Goal: Information Seeking & Learning: Learn about a topic

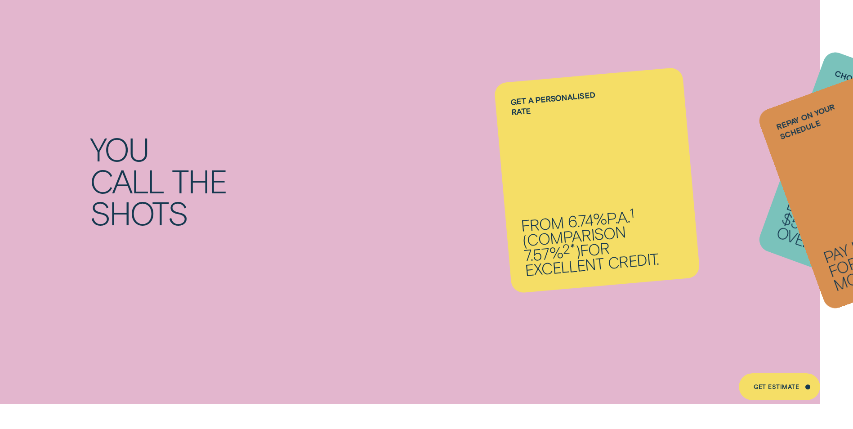
scroll to position [854, 0]
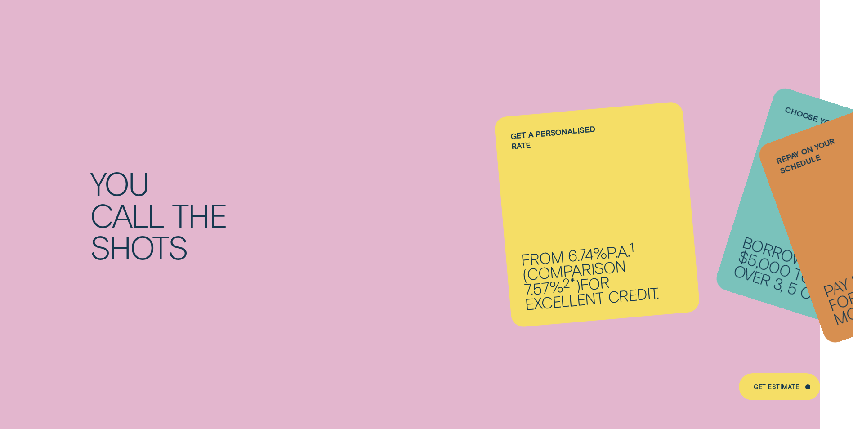
click at [617, 267] on li "Repay on your schedule Pay it back weekly, fortnightly or monthly." at bounding box center [597, 214] width 189 height 211
click at [752, 241] on p "Borrow from $5,000 to $62,000 over 3, 5 or 7 years." at bounding box center [814, 280] width 165 height 90
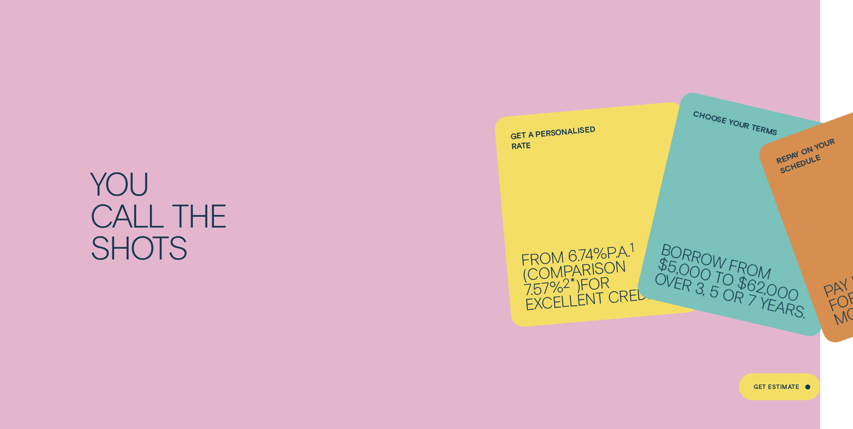
scroll to position [944, 0]
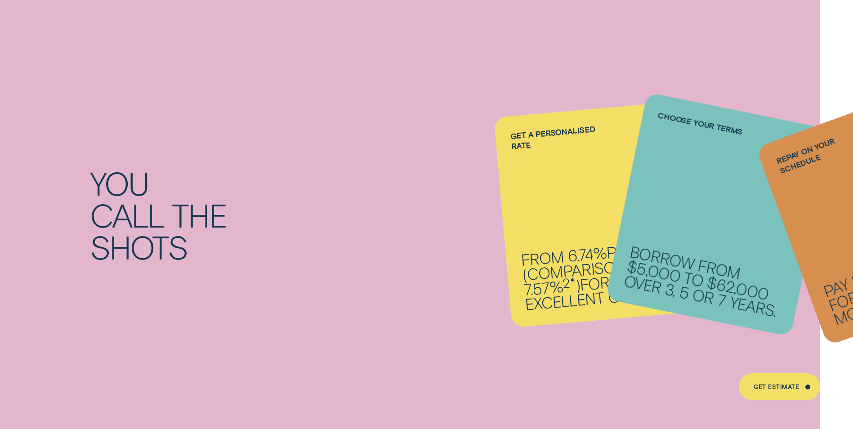
drag, startPoint x: 570, startPoint y: 88, endPoint x: 568, endPoint y: 79, distance: 9.5
click at [570, 85] on div "You call the shots Get a personalised rate From 6.74% p.a. 1 ( Comparison 7.57%…" at bounding box center [426, 215] width 853 height 448
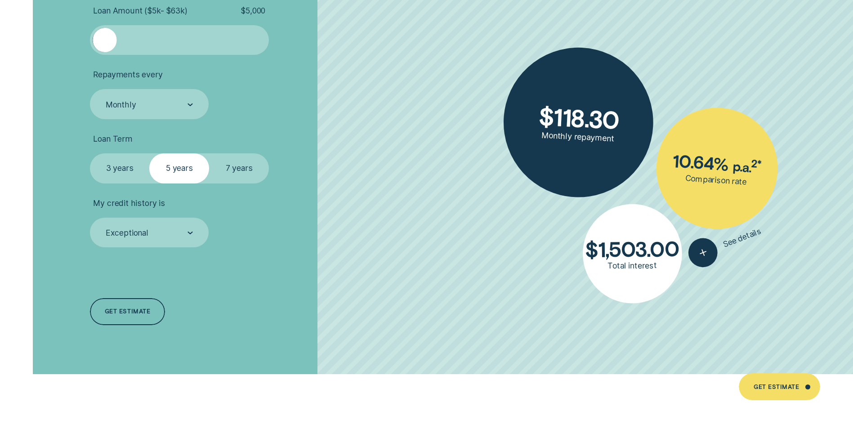
scroll to position [2113, 0]
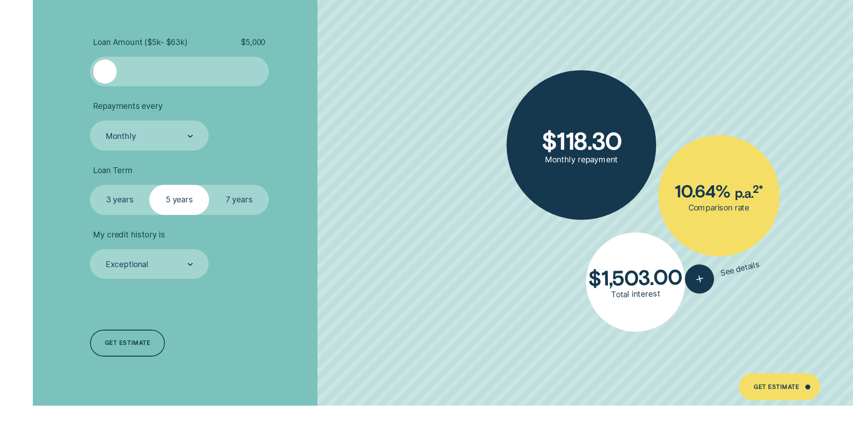
click at [252, 150] on div "Loan Amount ( $5k - $63k ) $ 5,000 Repayments every Monthly Loan Term Select Lo…" at bounding box center [426, 197] width 797 height 416
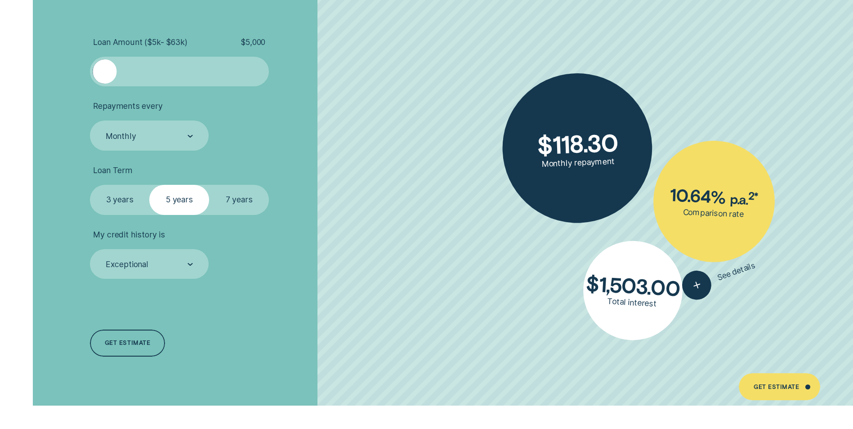
click at [713, 268] on div "$ 118.30 Monthly repayment 10.64 % p.a. 2 * Comparison rate $ 1,503.00 Total in…" at bounding box center [584, 197] width 535 height 416
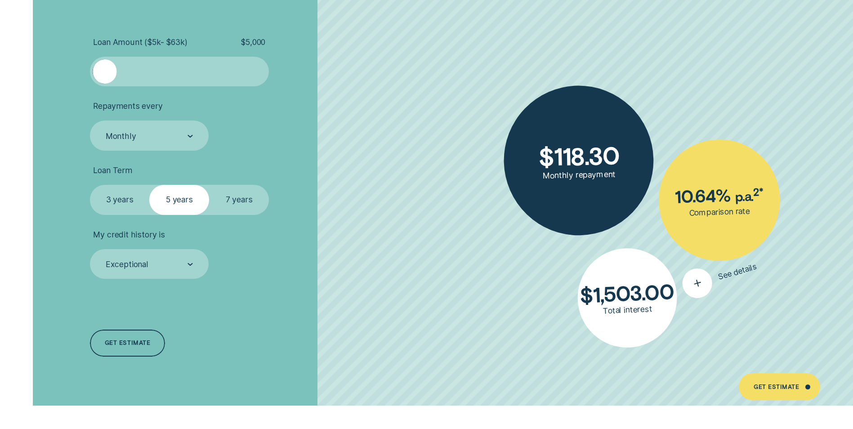
click at [693, 282] on icon "button" at bounding box center [697, 283] width 18 height 17
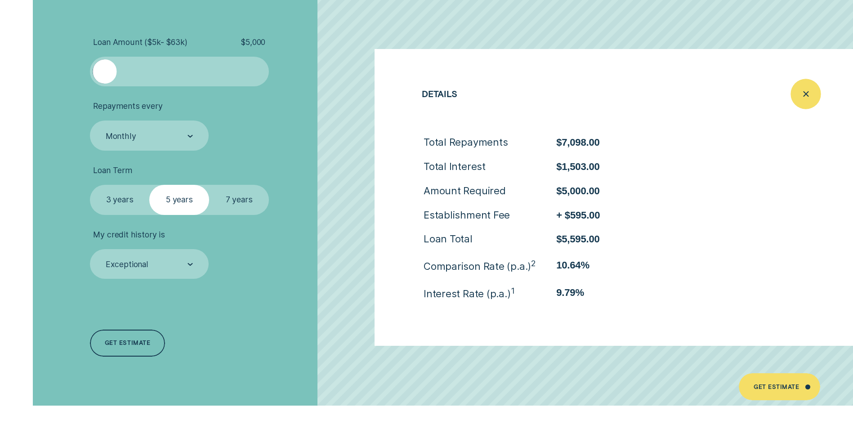
click at [811, 98] on icon "Close loan details" at bounding box center [805, 94] width 15 height 14
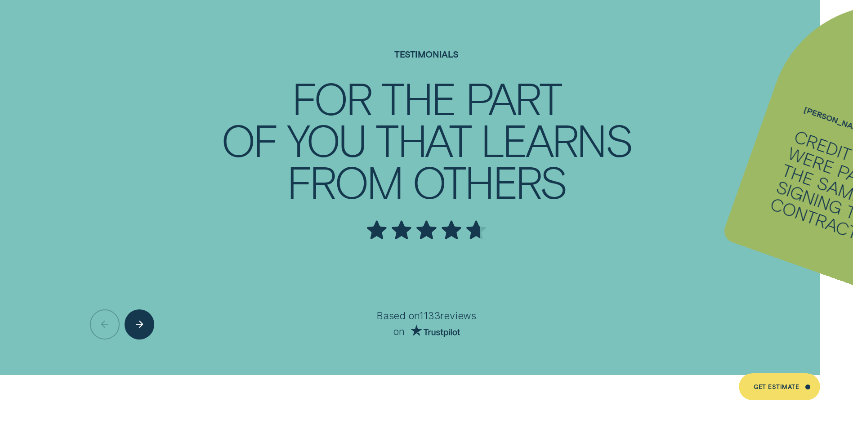
scroll to position [3057, 0]
click at [806, 216] on div "Credit cards were paid within the same day of signing the loan contract." at bounding box center [860, 195] width 185 height 139
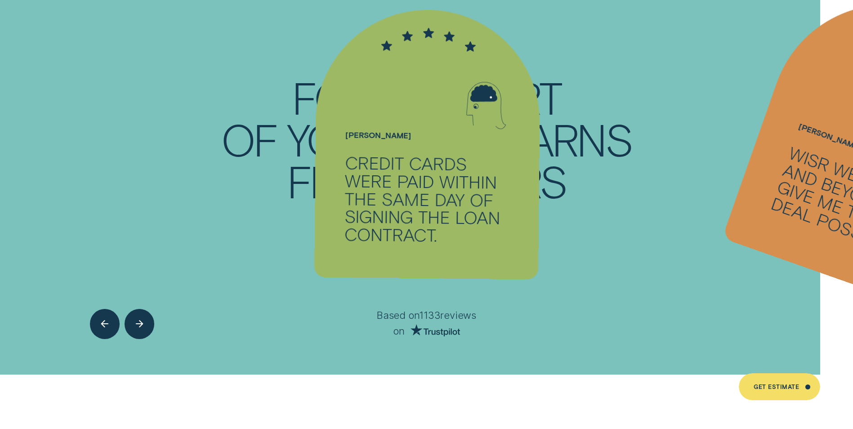
click at [808, 220] on div "Wisr went above and beyond to give me the best deal possible" at bounding box center [858, 204] width 178 height 122
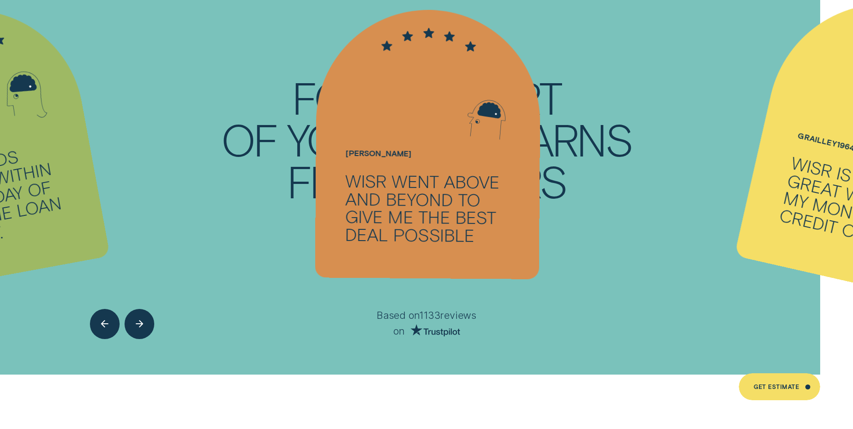
click at [795, 225] on div "Wisr is a really great way to pay my monthly credit card bills" at bounding box center [866, 206] width 176 height 106
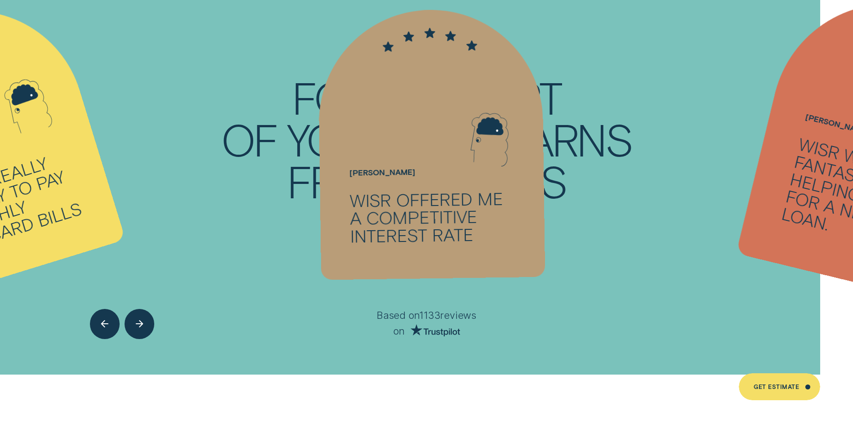
click at [799, 213] on div "Wisr was fantastic in helping me apply for a new car loan." at bounding box center [870, 197] width 181 height 126
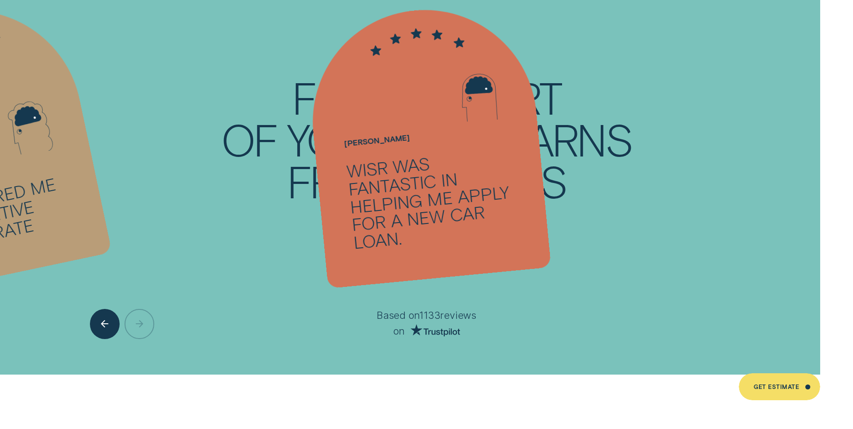
click at [698, 244] on ul "Christina Silhouette - Three Credit cards were paid within the same day of sign…" at bounding box center [426, 158] width 853 height 434
click at [103, 331] on div "Previous button" at bounding box center [104, 324] width 31 height 31
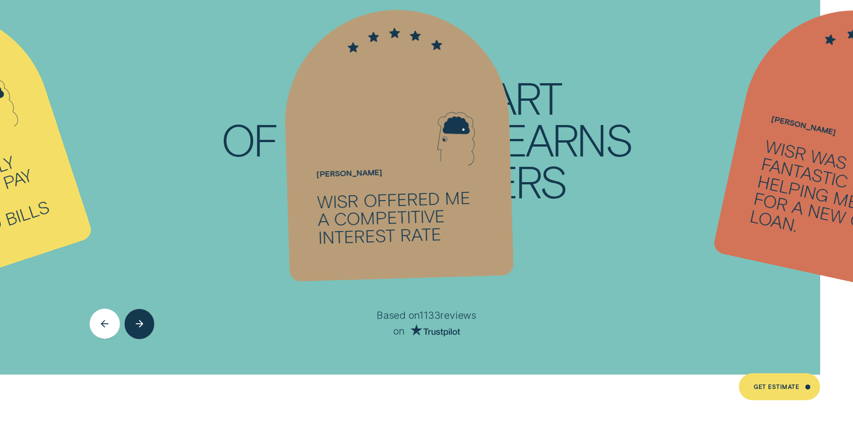
click at [109, 313] on div "Previous button" at bounding box center [104, 324] width 31 height 31
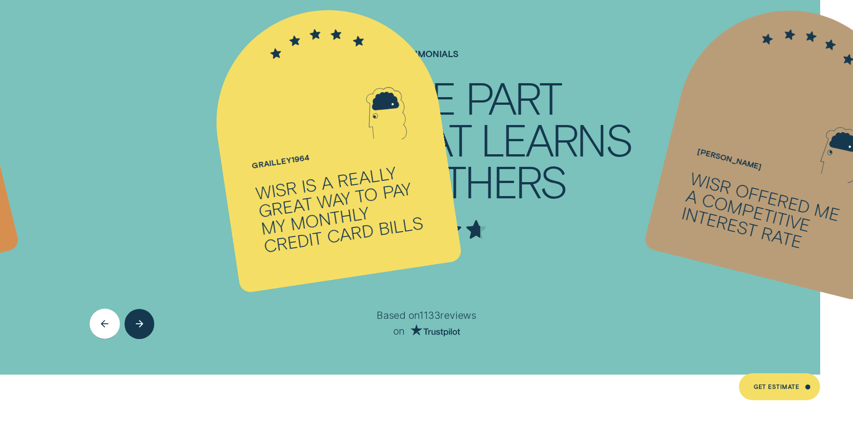
click at [109, 313] on div "Previous button" at bounding box center [104, 324] width 31 height 31
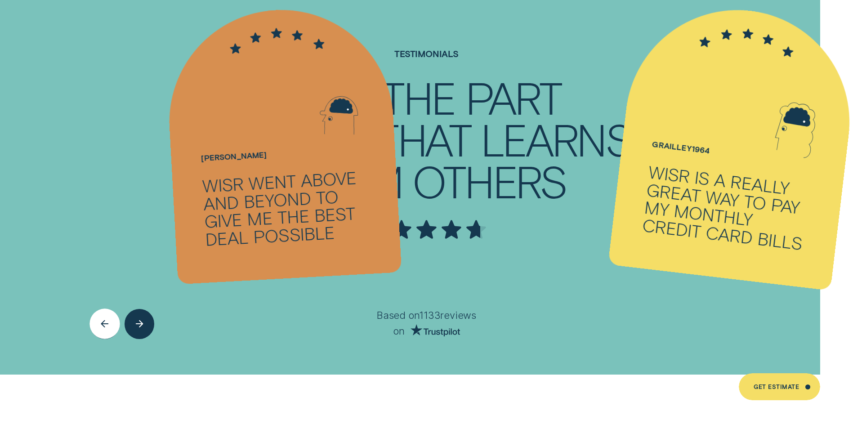
click at [109, 313] on div "Previous button" at bounding box center [104, 324] width 31 height 31
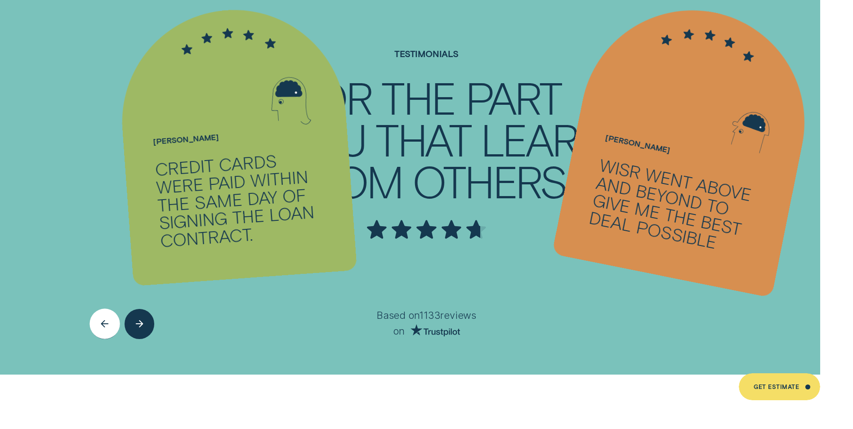
click at [109, 313] on div "Previous button" at bounding box center [104, 324] width 31 height 31
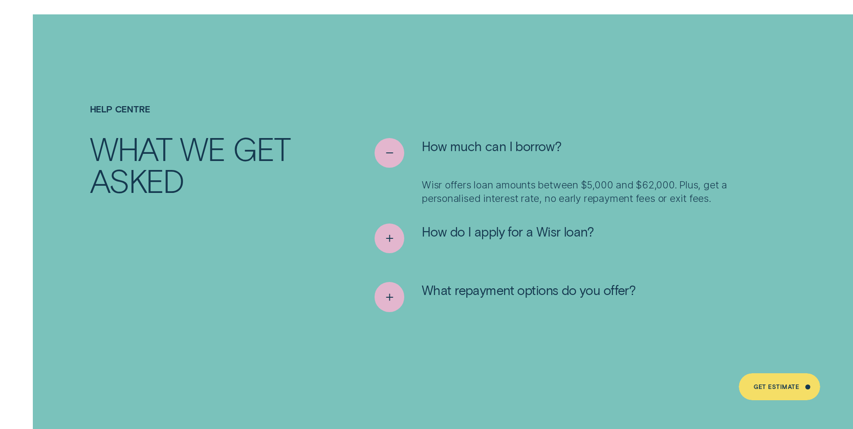
scroll to position [4586, 0]
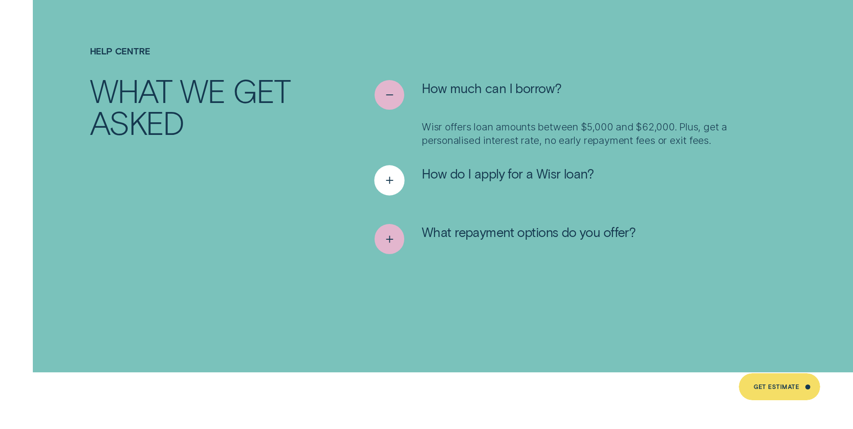
click at [382, 174] on icon "See more" at bounding box center [389, 181] width 15 height 14
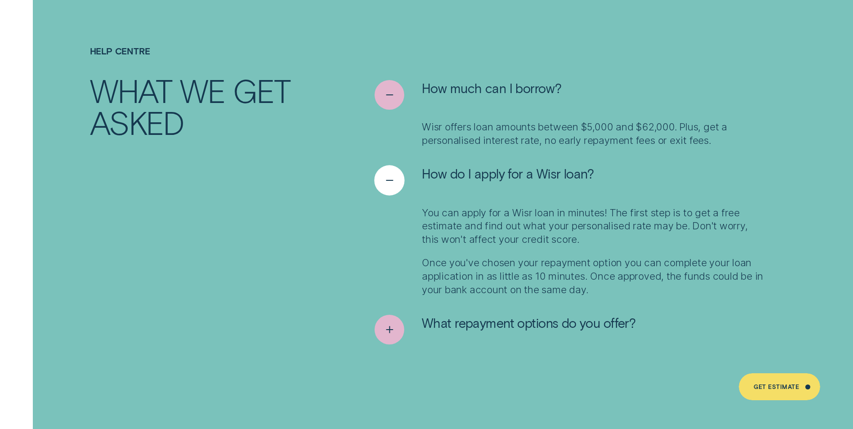
click at [385, 174] on icon "See less" at bounding box center [389, 181] width 15 height 14
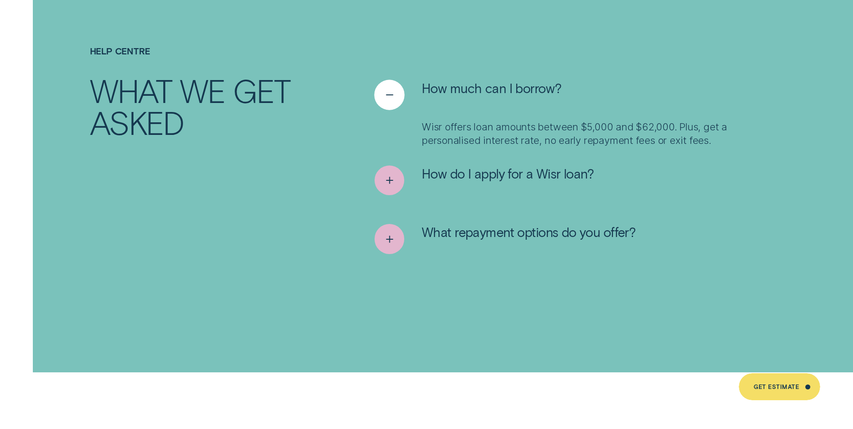
click at [401, 90] on div "See less" at bounding box center [389, 95] width 31 height 31
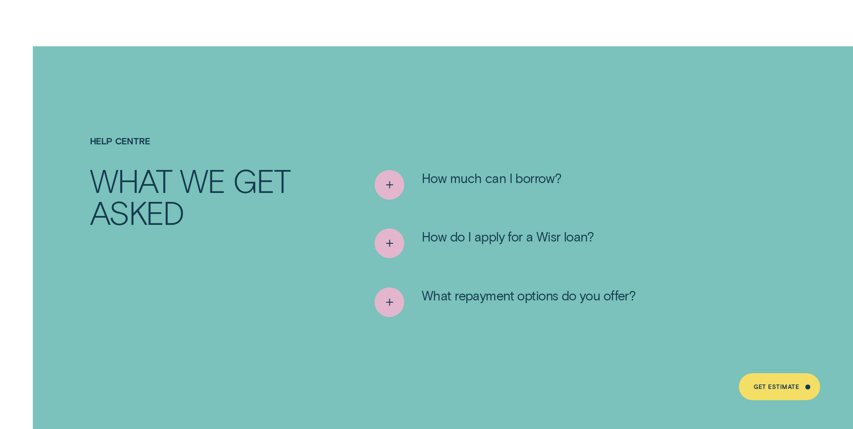
scroll to position [4541, 0]
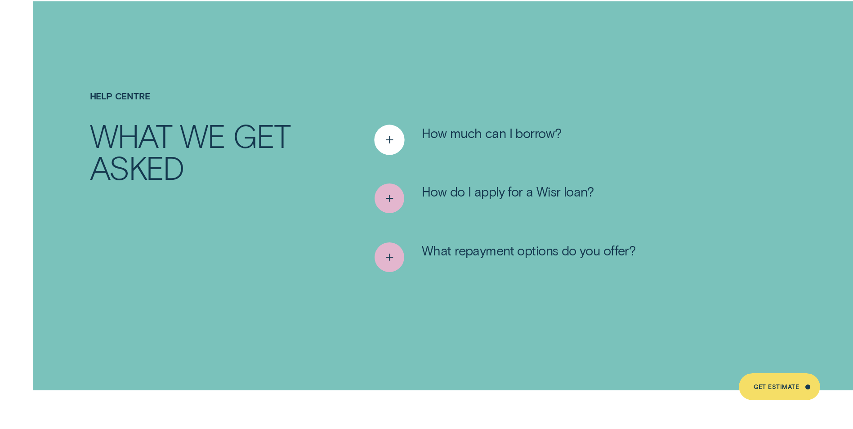
click at [384, 133] on icon "See more" at bounding box center [389, 140] width 15 height 14
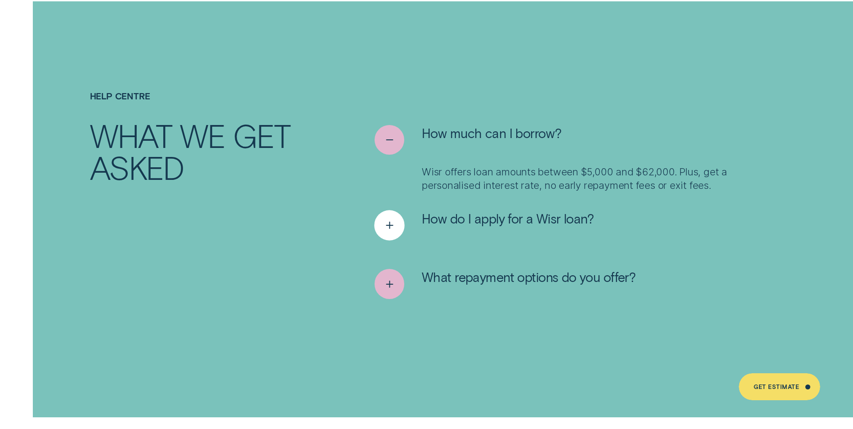
click at [390, 219] on icon "See more" at bounding box center [389, 226] width 15 height 14
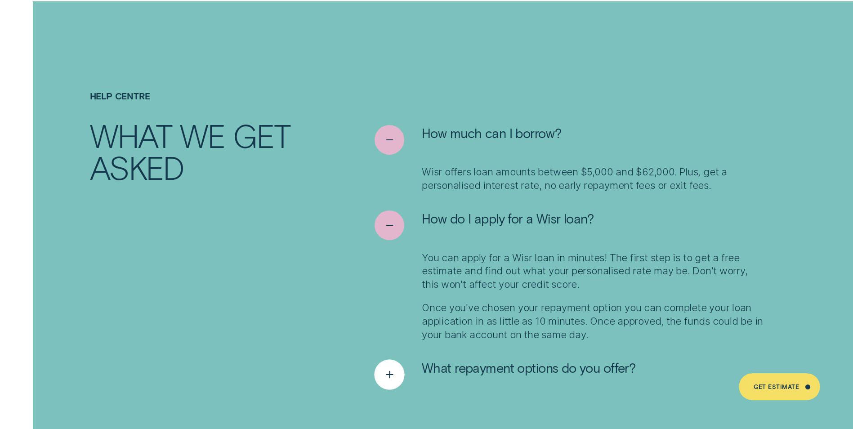
drag, startPoint x: 393, startPoint y: 355, endPoint x: 393, endPoint y: 334, distance: 21.1
click at [394, 368] on icon "See more" at bounding box center [389, 375] width 15 height 14
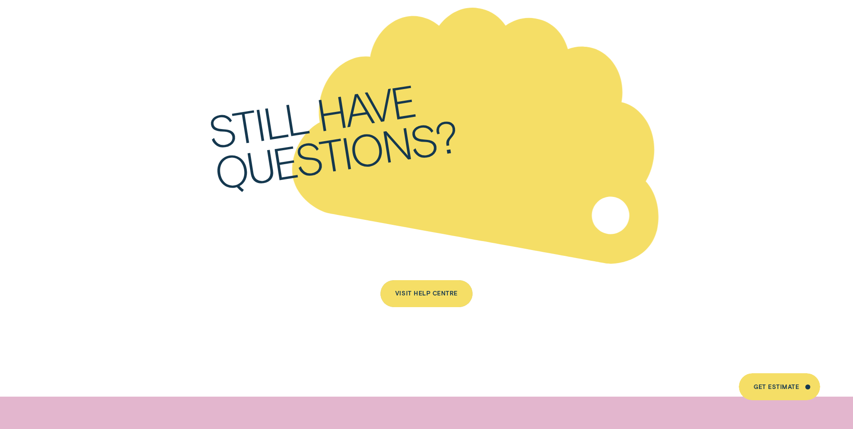
scroll to position [5216, 0]
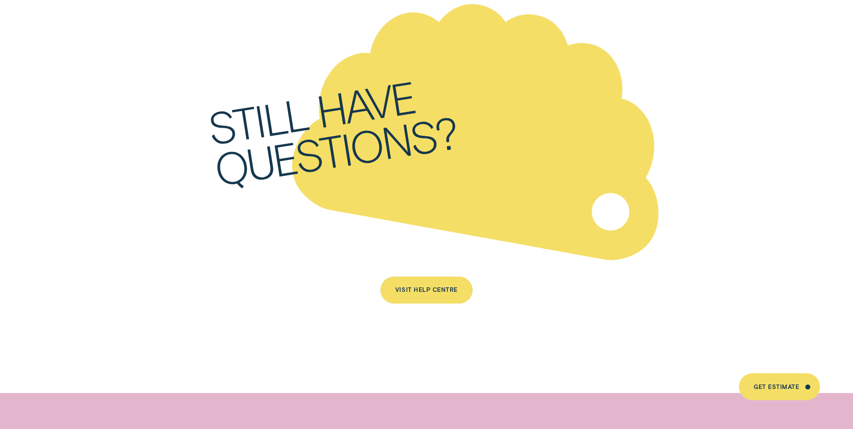
click at [511, 159] on div "Still have questions?" at bounding box center [436, 113] width 501 height 394
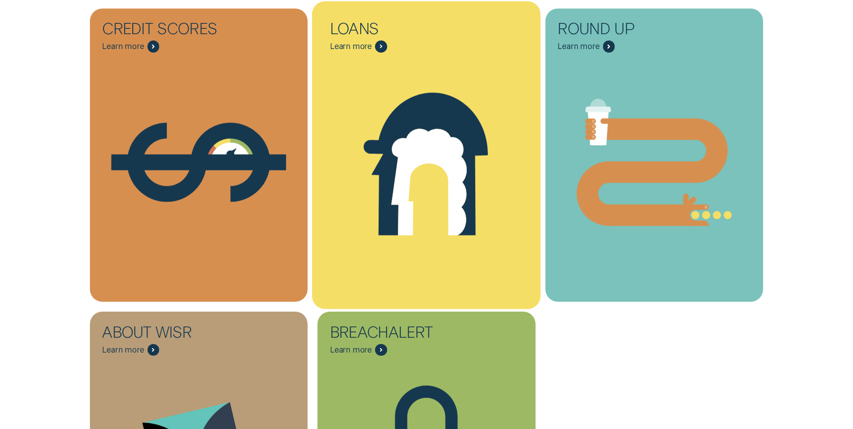
scroll to position [315, 0]
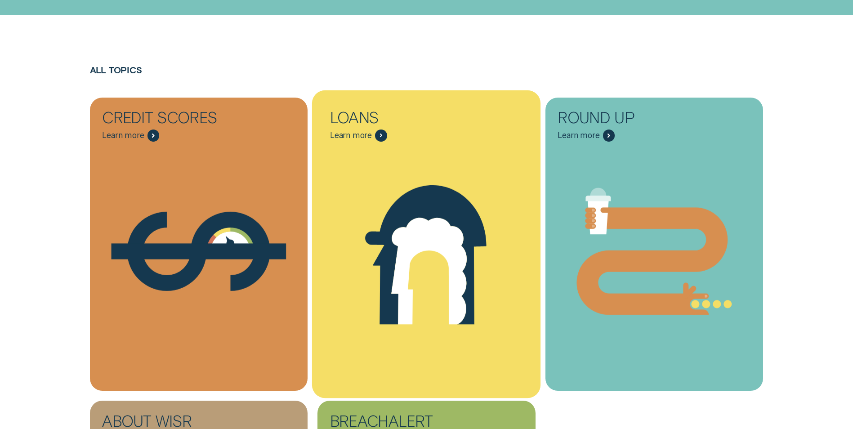
click at [383, 132] on div "Loans - Learn more" at bounding box center [381, 135] width 12 height 12
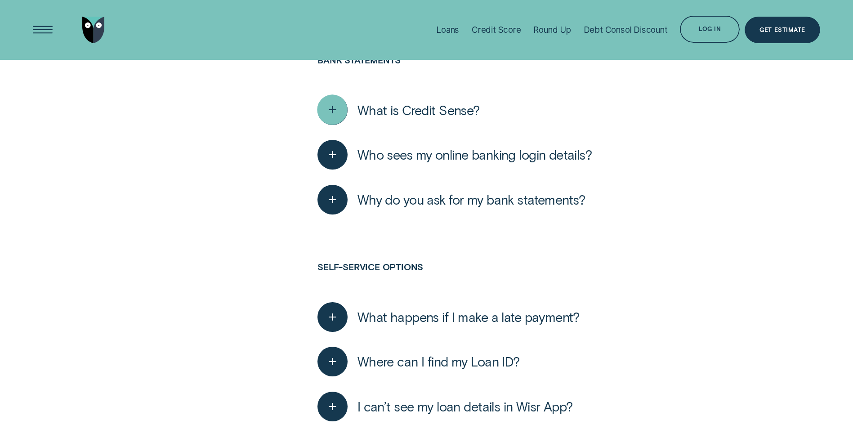
scroll to position [1439, 0]
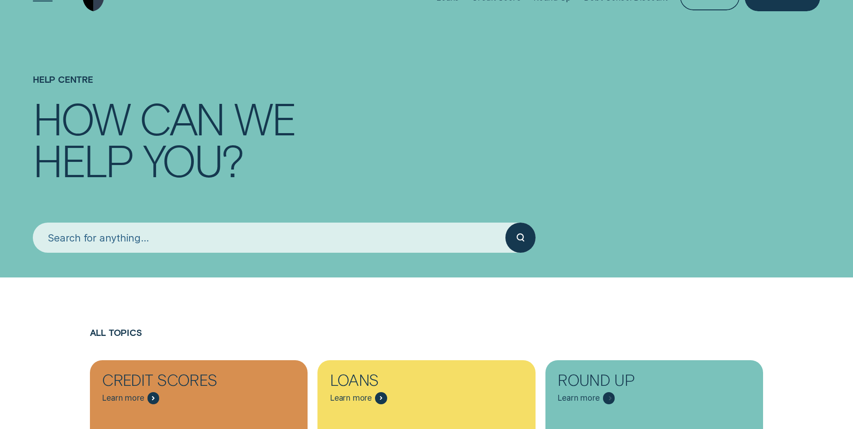
scroll to position [45, 0]
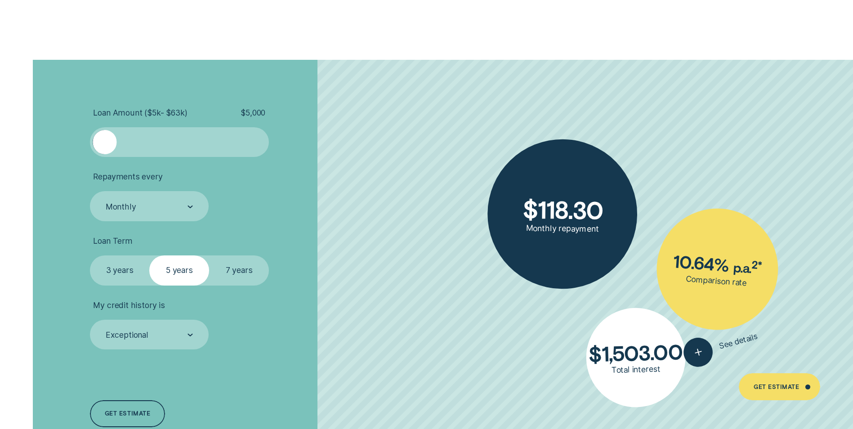
scroll to position [2125, 0]
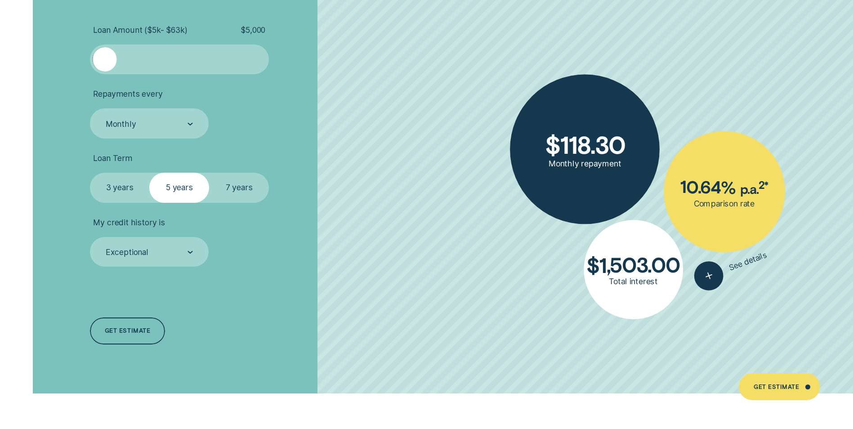
drag, startPoint x: 110, startPoint y: 194, endPoint x: 107, endPoint y: 190, distance: 4.9
click at [108, 192] on label "3 years" at bounding box center [120, 188] width 60 height 30
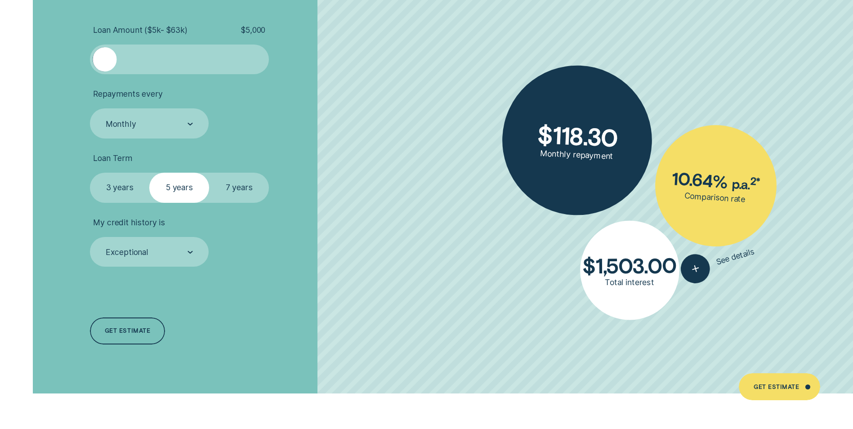
drag, startPoint x: 107, startPoint y: 190, endPoint x: 156, endPoint y: 185, distance: 48.9
click at [176, 184] on label "5 years" at bounding box center [179, 188] width 60 height 30
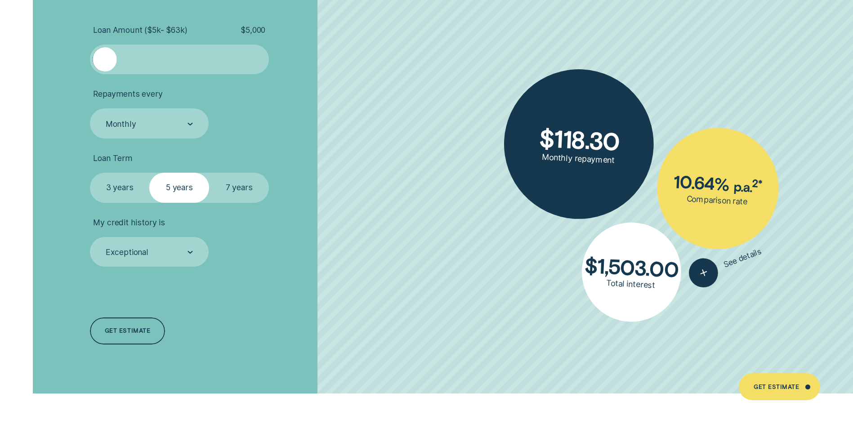
drag, startPoint x: 156, startPoint y: 185, endPoint x: 162, endPoint y: 174, distance: 13.1
click at [165, 174] on label "5 years" at bounding box center [179, 188] width 60 height 30
click at [149, 173] on input "5 years" at bounding box center [149, 173] width 0 height 0
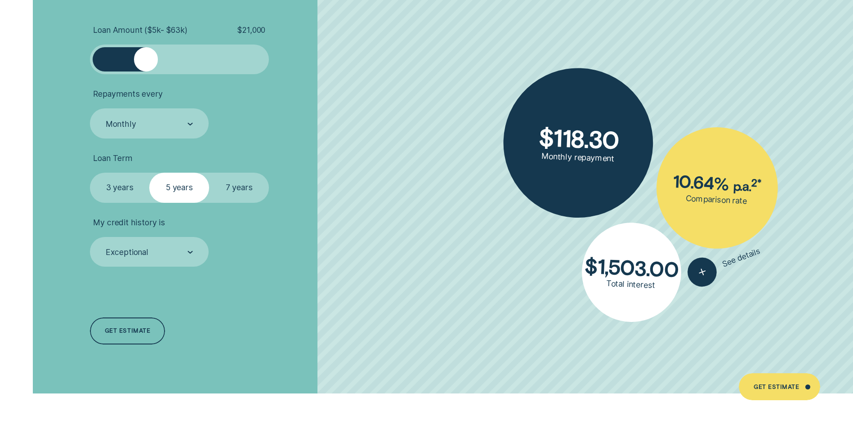
drag, startPoint x: 147, startPoint y: 65, endPoint x: 223, endPoint y: 63, distance: 76.0
click at [158, 63] on div at bounding box center [146, 59] width 24 height 24
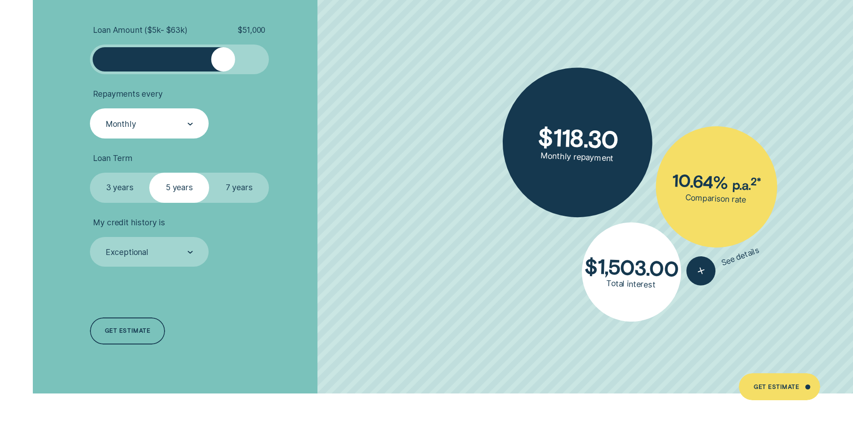
click at [174, 125] on div "Monthly" at bounding box center [149, 123] width 88 height 11
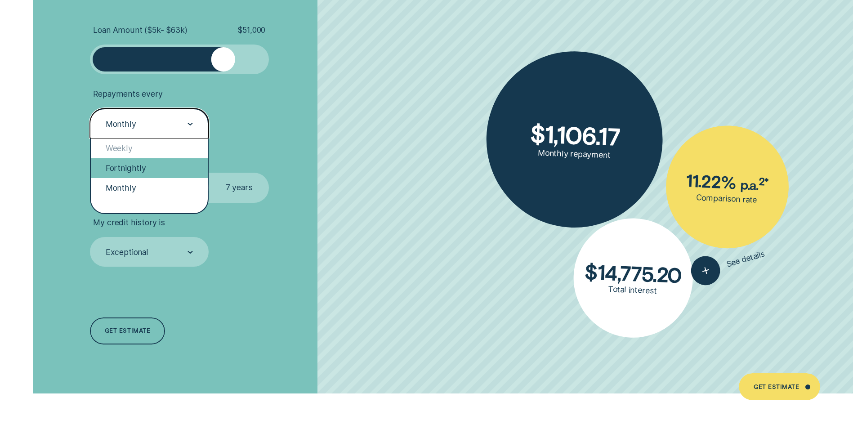
click at [157, 160] on div "Fortnightly" at bounding box center [149, 168] width 117 height 20
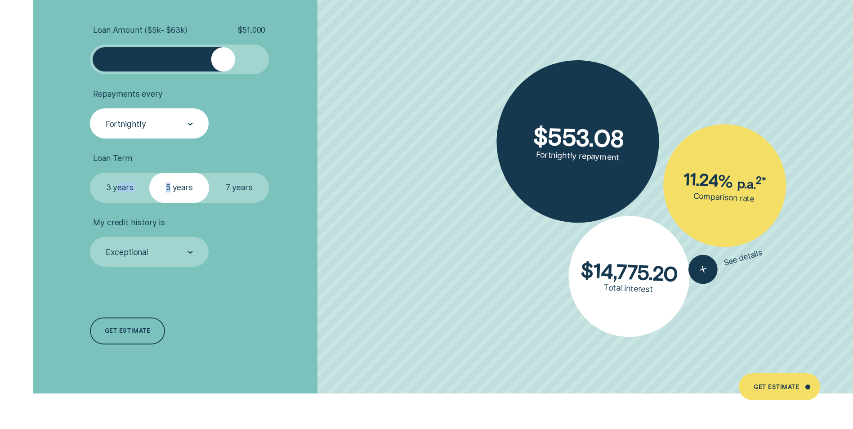
drag, startPoint x: 132, startPoint y: 189, endPoint x: 115, endPoint y: 192, distance: 16.9
click at [115, 192] on fieldset "Select Loan Term 3 years 5 years 7 years" at bounding box center [179, 188] width 179 height 30
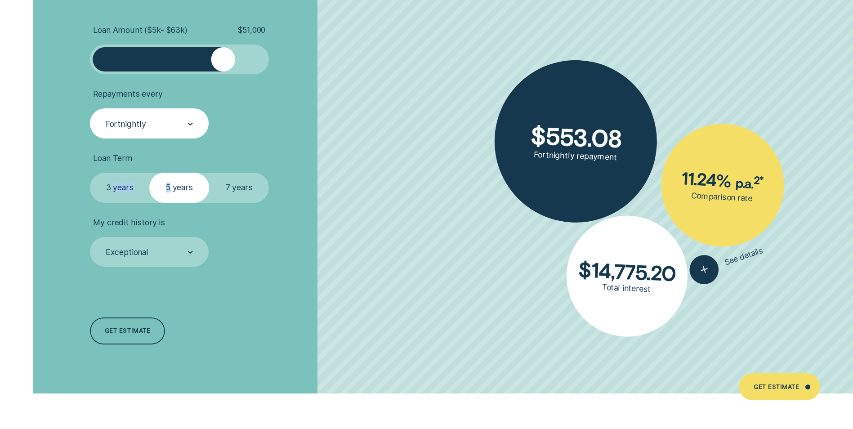
click at [114, 191] on label "3 years" at bounding box center [120, 188] width 60 height 30
click at [90, 173] on input "3 years" at bounding box center [90, 173] width 0 height 0
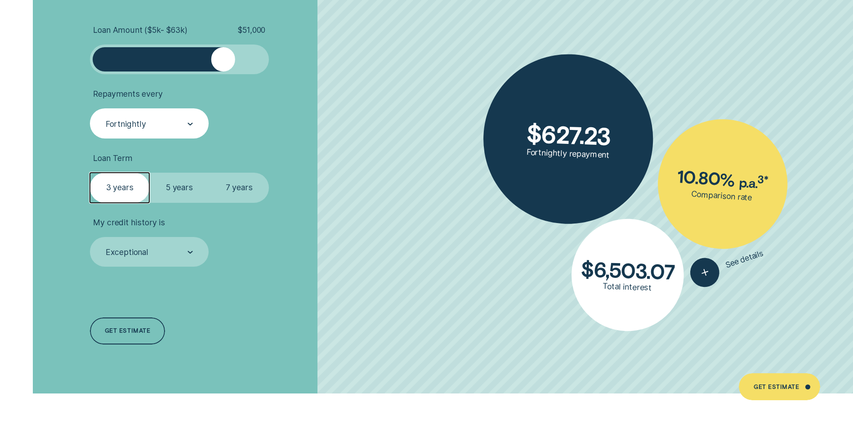
click at [105, 186] on label "3 years" at bounding box center [120, 188] width 60 height 30
click at [90, 173] on input "3 years" at bounding box center [90, 173] width 0 height 0
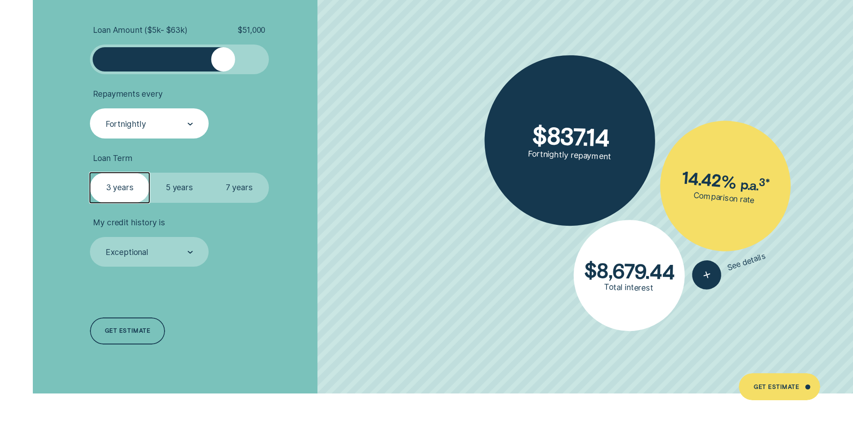
click at [228, 181] on label "7 years" at bounding box center [239, 188] width 60 height 30
click at [209, 173] on input "7 years" at bounding box center [209, 173] width 0 height 0
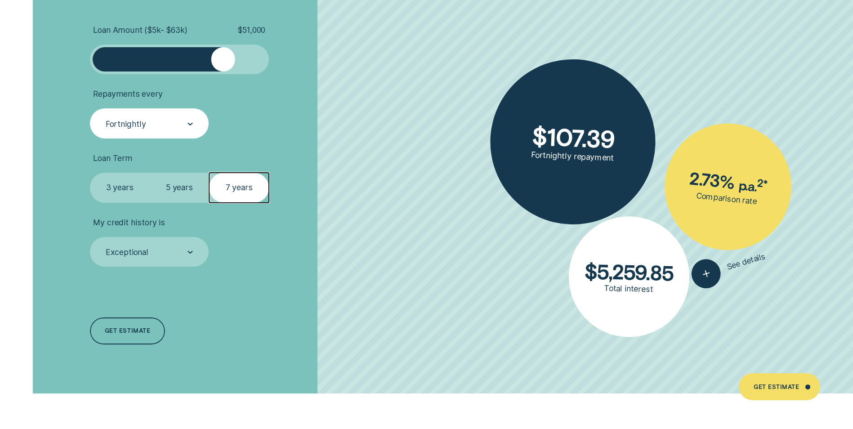
click at [233, 186] on label "7 years" at bounding box center [239, 188] width 60 height 30
click at [209, 173] on input "7 years" at bounding box center [209, 173] width 0 height 0
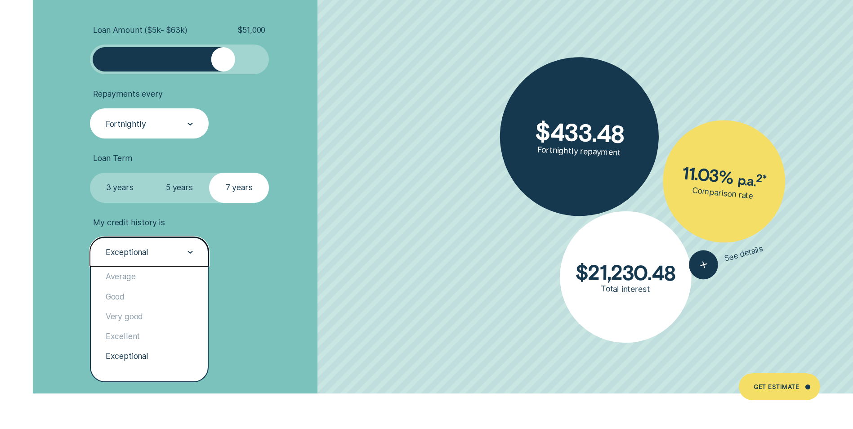
click at [177, 259] on div "Exceptional" at bounding box center [149, 252] width 119 height 30
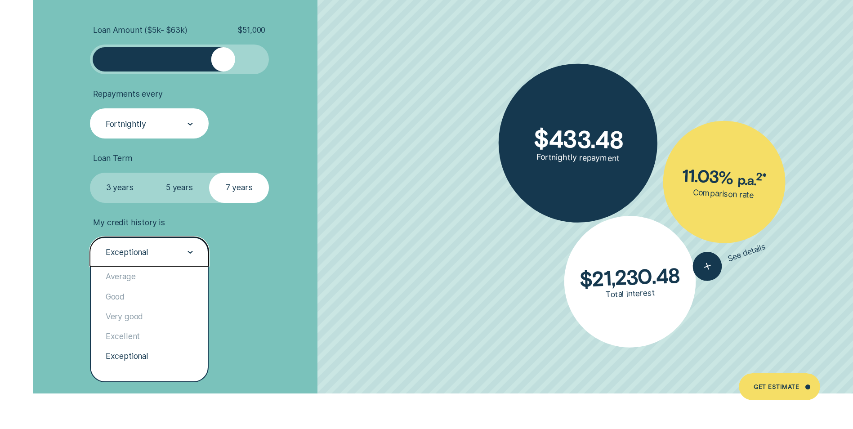
click at [161, 354] on div "Exceptional" at bounding box center [149, 356] width 117 height 20
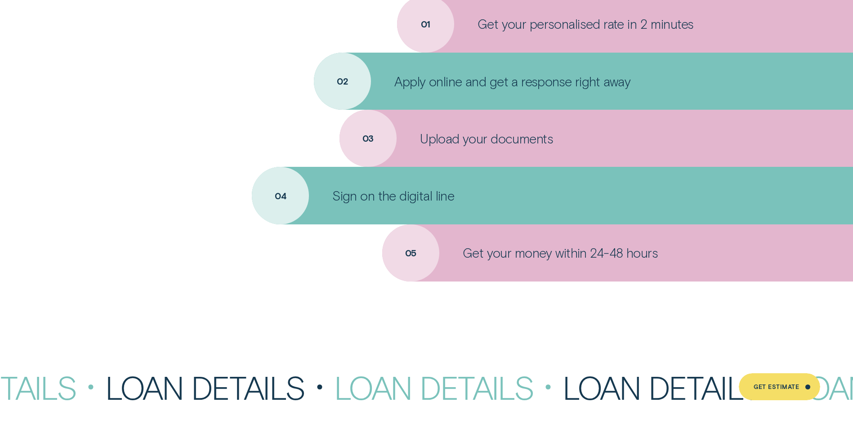
scroll to position [3519, 0]
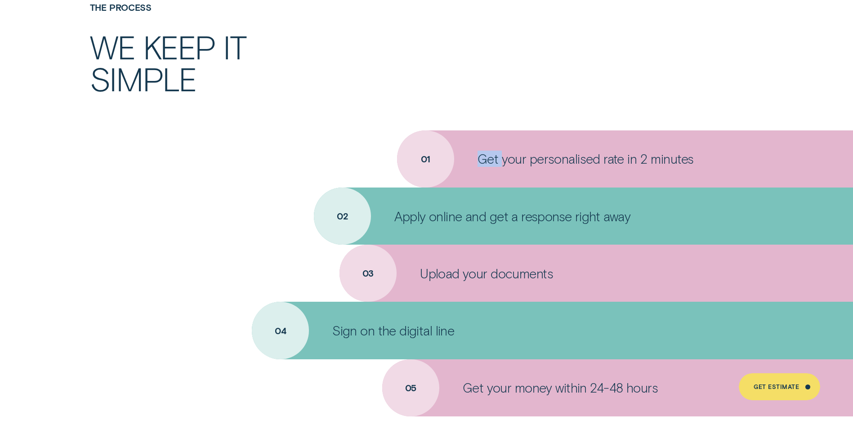
drag, startPoint x: 419, startPoint y: 159, endPoint x: 500, endPoint y: 153, distance: 81.1
click at [500, 153] on div "Get your personalised rate in 2 minutes" at bounding box center [625, 158] width 456 height 57
drag, startPoint x: 500, startPoint y: 153, endPoint x: 611, endPoint y: 151, distance: 111.1
click at [606, 152] on p "Get your personalised rate in 2 minutes" at bounding box center [585, 159] width 216 height 16
click at [691, 158] on p "Get your personalised rate in 2 minutes" at bounding box center [585, 159] width 216 height 16
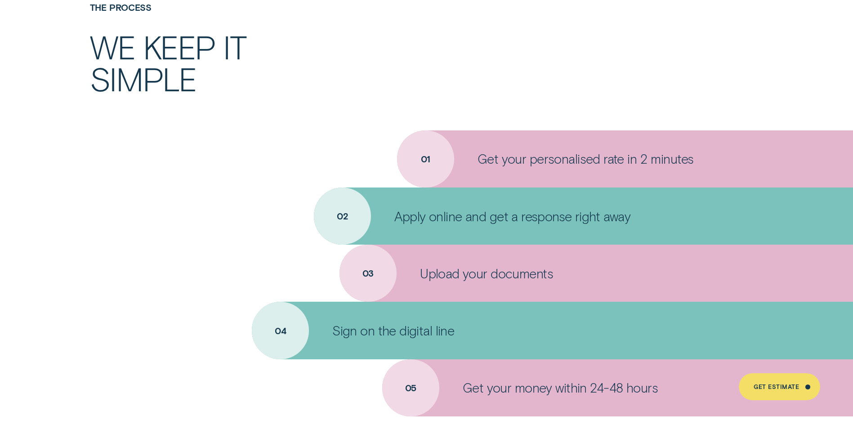
drag, startPoint x: 750, startPoint y: 160, endPoint x: 723, endPoint y: 160, distance: 26.1
click at [747, 160] on div "Get your personalised rate in 2 minutes" at bounding box center [625, 158] width 456 height 57
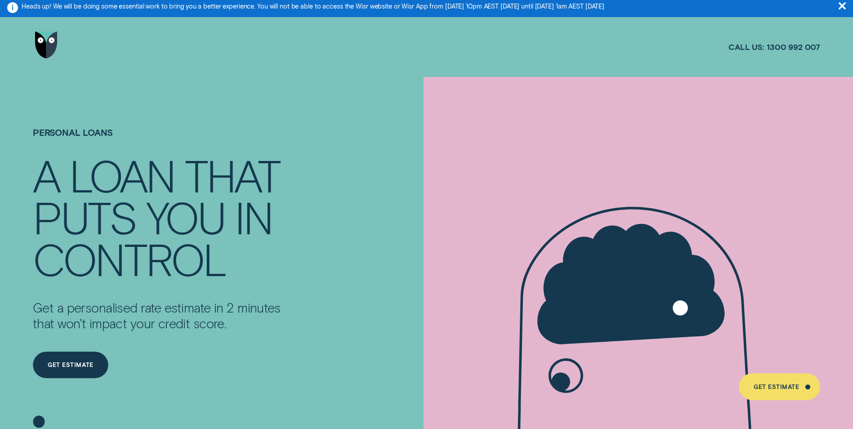
scroll to position [0, 0]
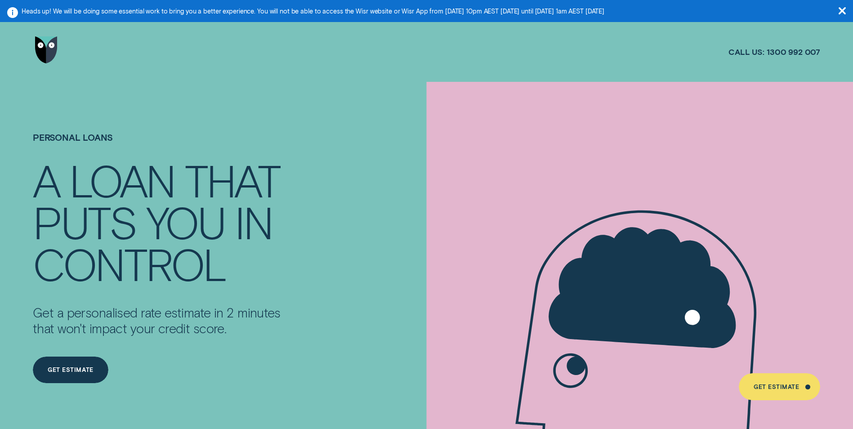
click at [50, 67] on link "Go to home page" at bounding box center [46, 50] width 27 height 60
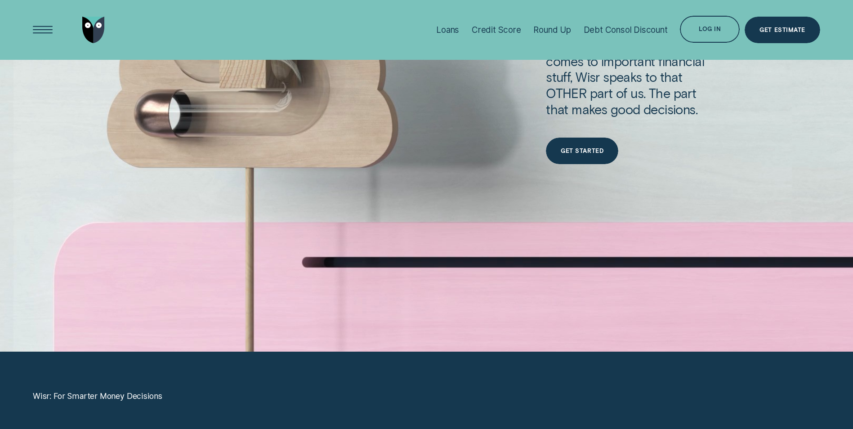
scroll to position [3642, 0]
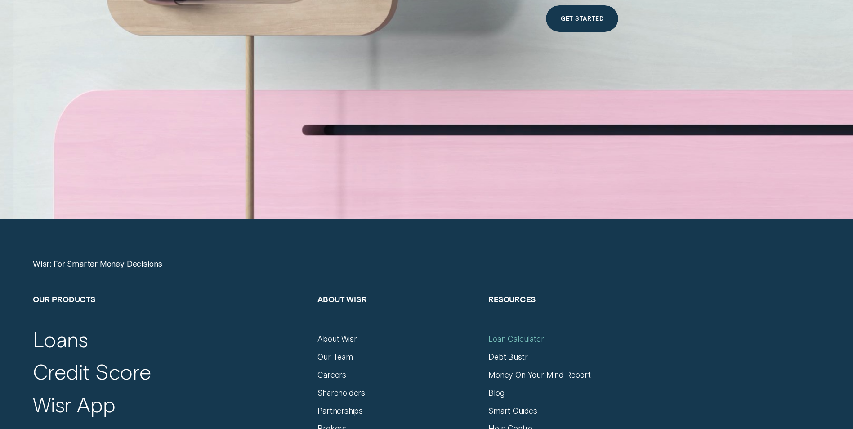
click at [499, 342] on div "Loan Calculator" at bounding box center [515, 339] width 55 height 10
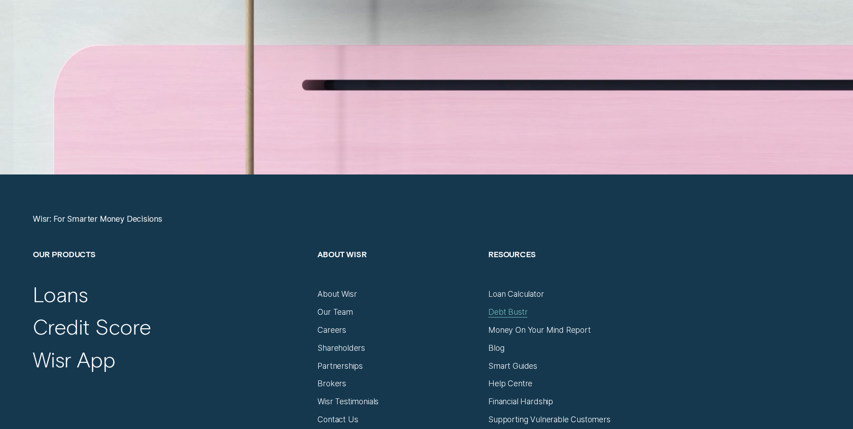
click at [512, 311] on div "Debt Bustr" at bounding box center [507, 312] width 39 height 10
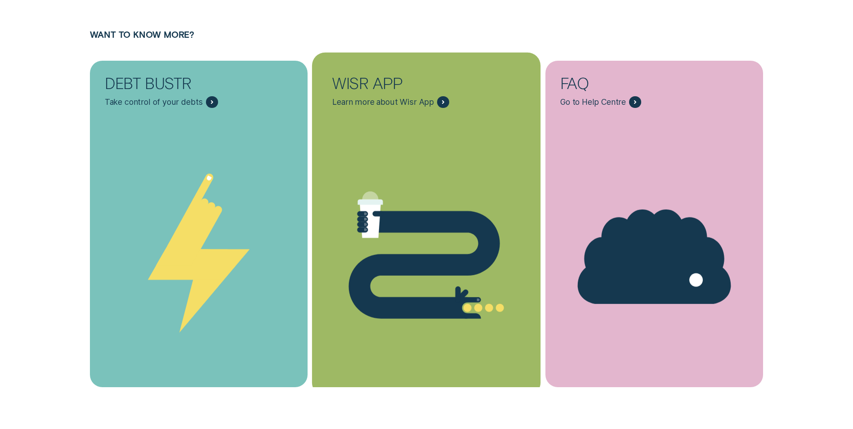
scroll to position [2878, 0]
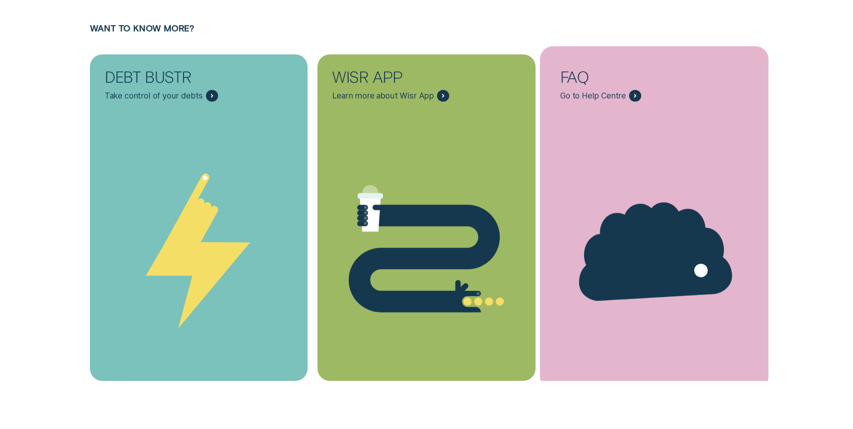
click at [666, 285] on icon "FAQ - Learn more" at bounding box center [654, 249] width 159 height 103
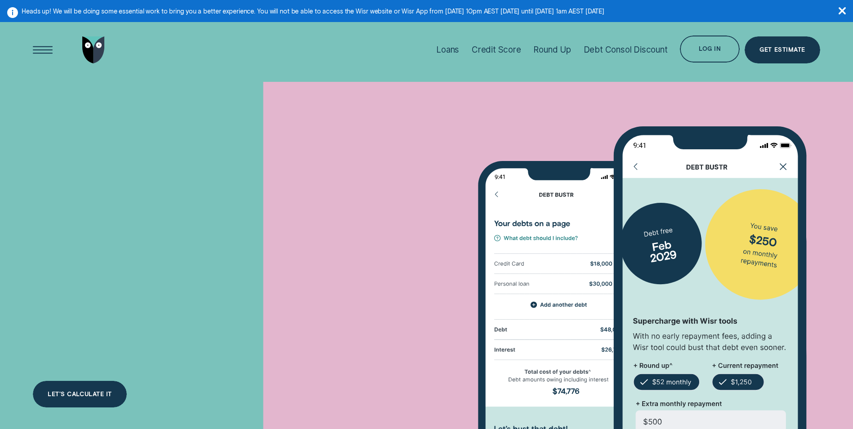
scroll to position [2878, 0]
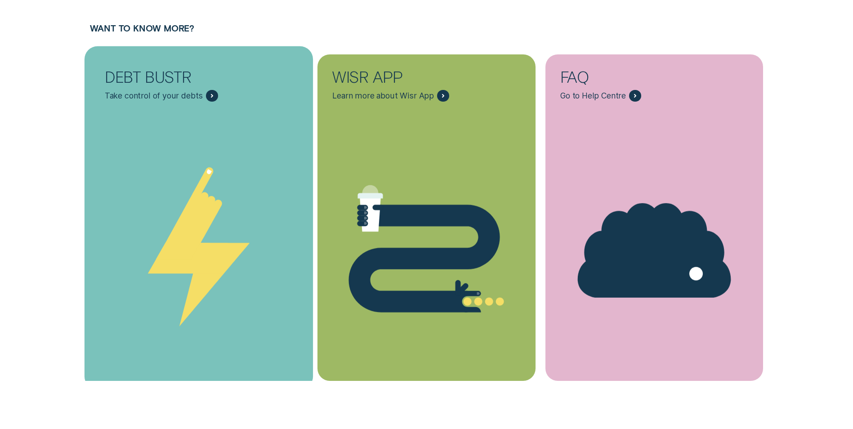
click at [210, 137] on div "Debt Bustr Lightning Cards" at bounding box center [199, 248] width 229 height 277
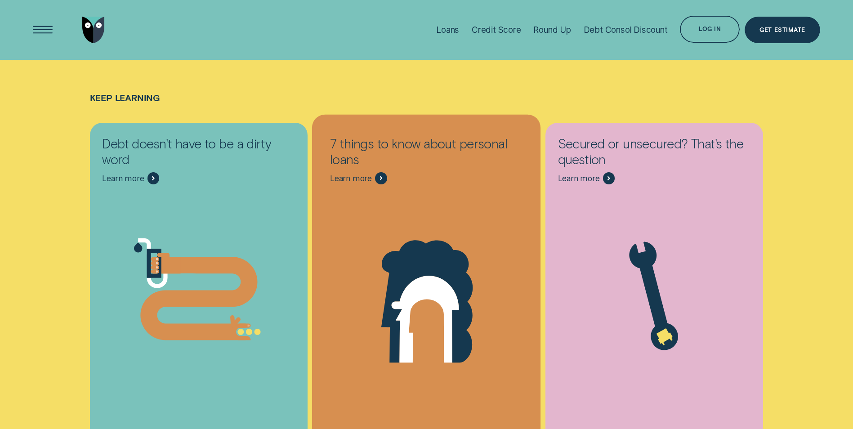
scroll to position [5485, 0]
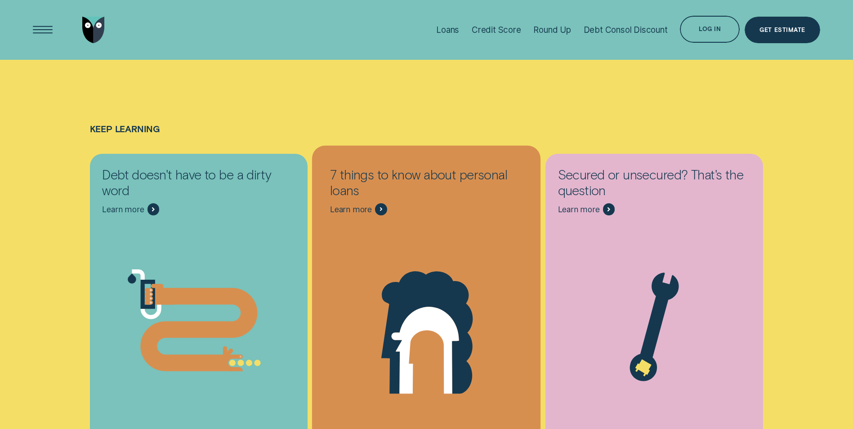
click at [420, 250] on icon at bounding box center [427, 328] width 206 height 157
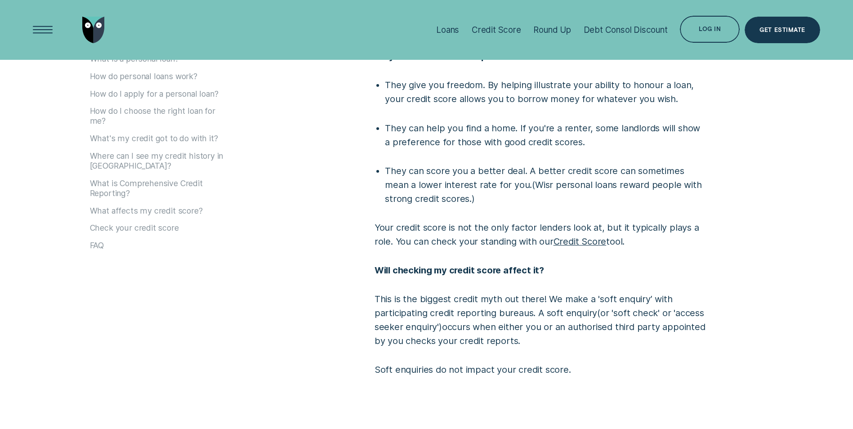
scroll to position [3831, 0]
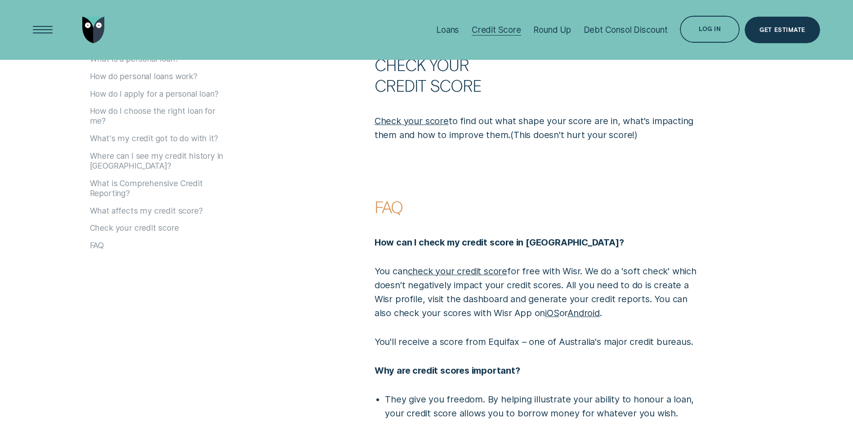
click at [480, 30] on div "Credit Score" at bounding box center [496, 30] width 49 height 10
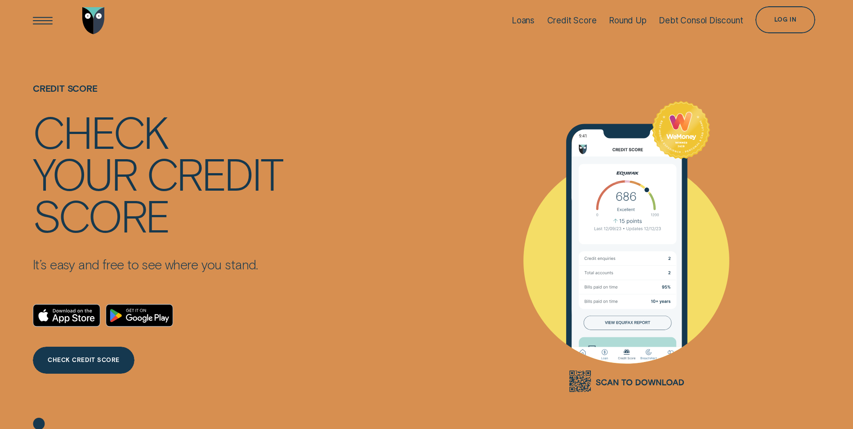
scroll to position [270, 0]
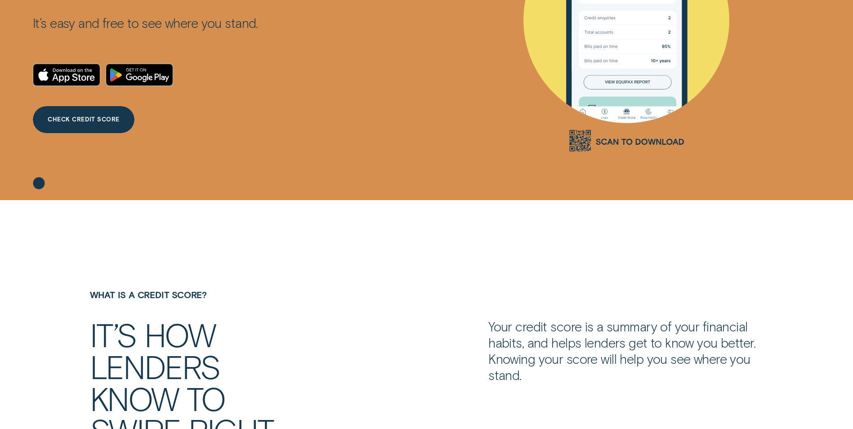
click at [35, 184] on icon at bounding box center [39, 183] width 12 height 12
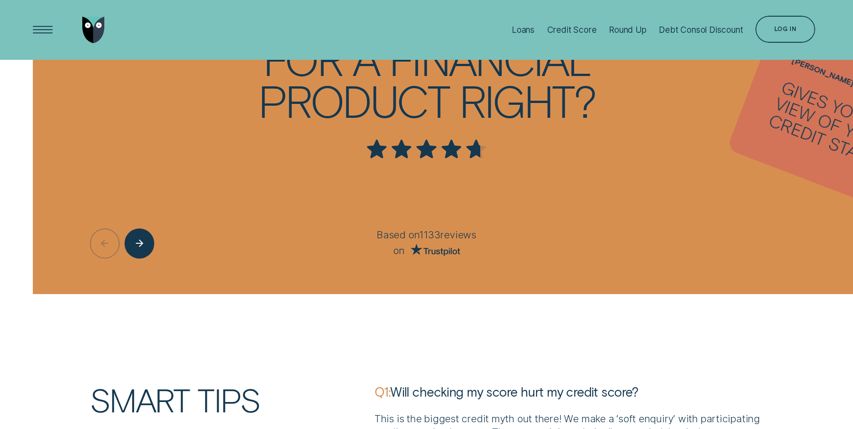
scroll to position [2518, 0]
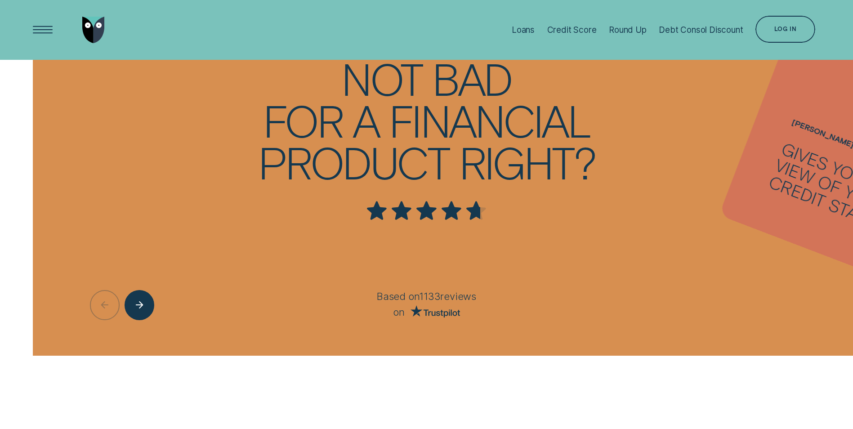
click at [797, 183] on div "Gives you a clear view of your credit standing" at bounding box center [853, 193] width 173 height 109
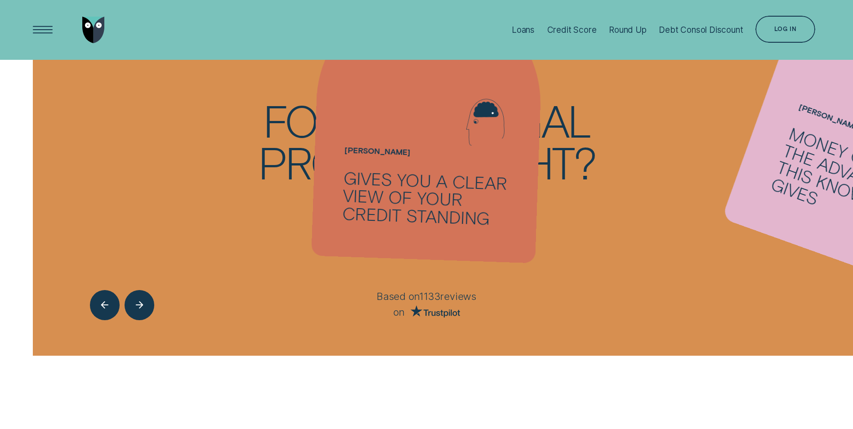
click at [844, 175] on div "Money can't buy the advantage this knowledge gives" at bounding box center [858, 185] width 179 height 123
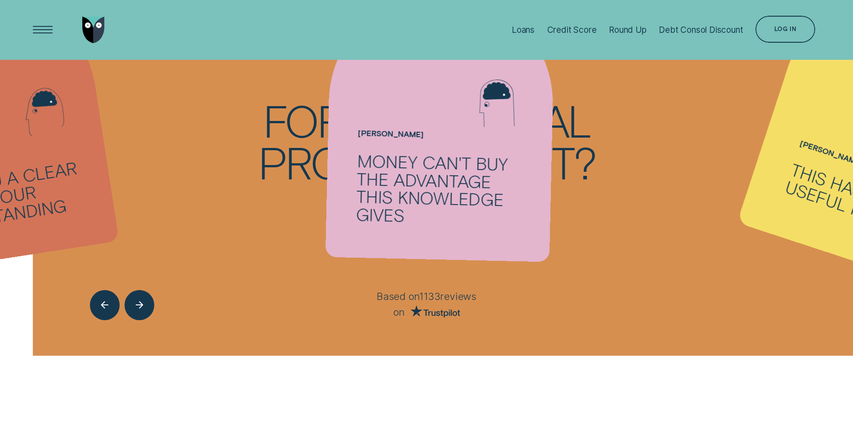
click at [800, 185] on div "This has been so useful for me!" at bounding box center [866, 203] width 167 height 85
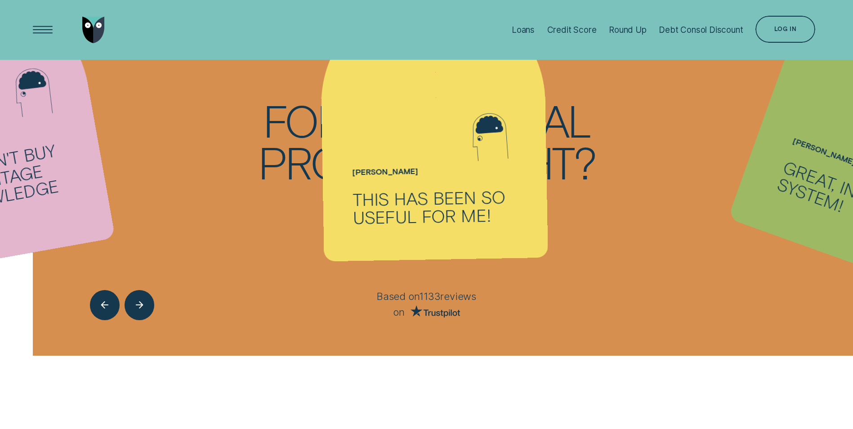
drag, startPoint x: 779, startPoint y: 191, endPoint x: 772, endPoint y: 188, distance: 7.5
click at [776, 191] on div "Great, intuitive system!" at bounding box center [858, 202] width 167 height 89
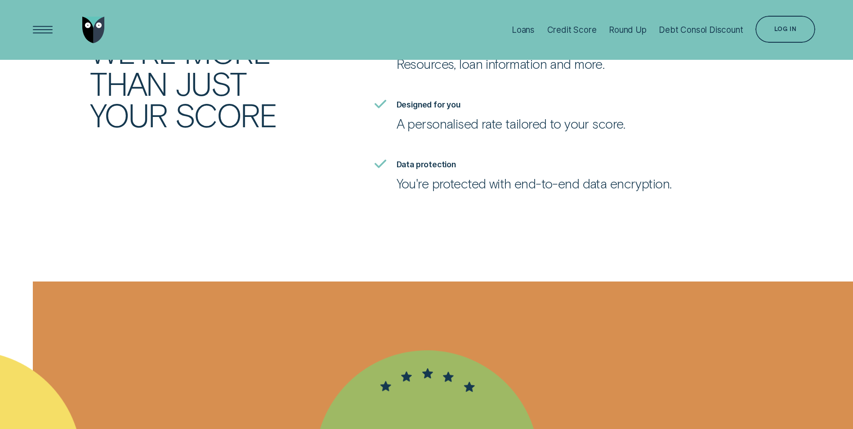
scroll to position [2158, 0]
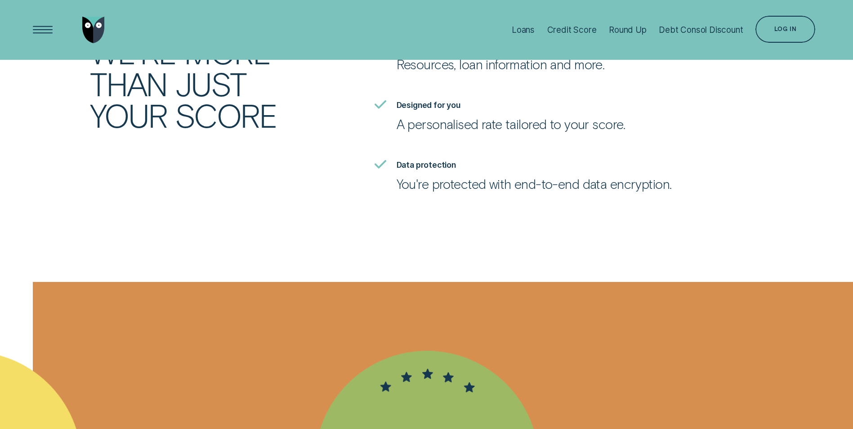
click at [91, 27] on img "Go to home page" at bounding box center [93, 30] width 22 height 27
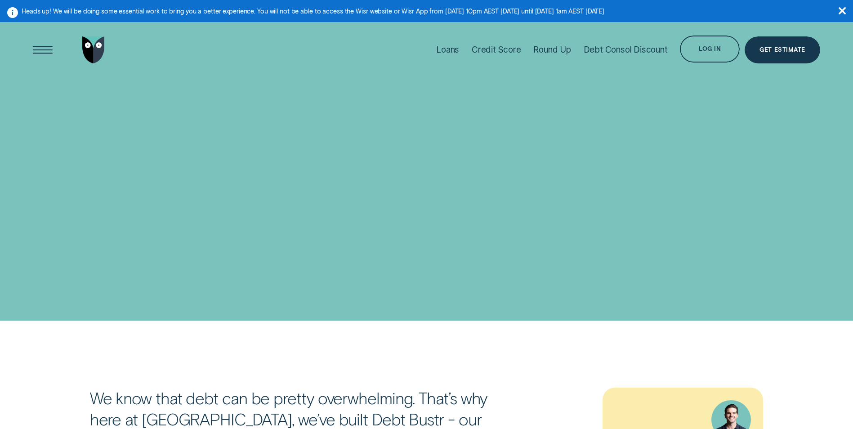
scroll to position [5485, 0]
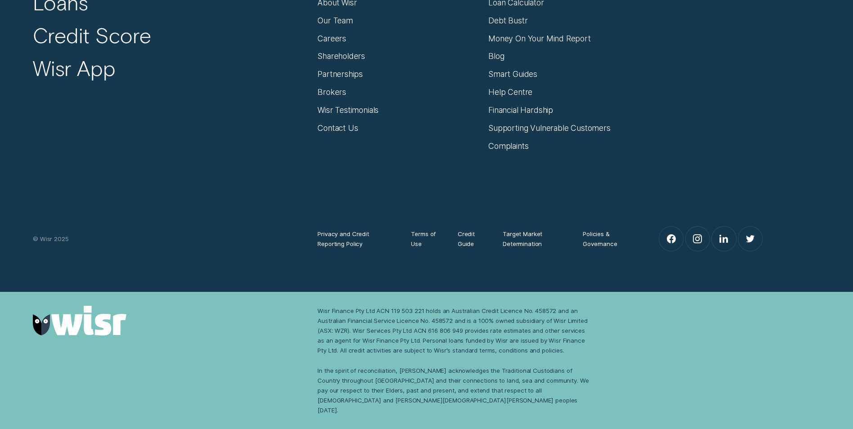
scroll to position [2878, 0]
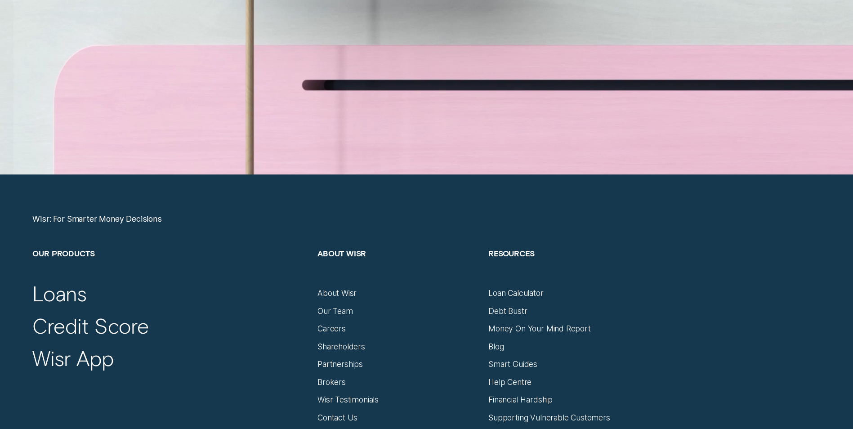
scroll to position [3709, 0]
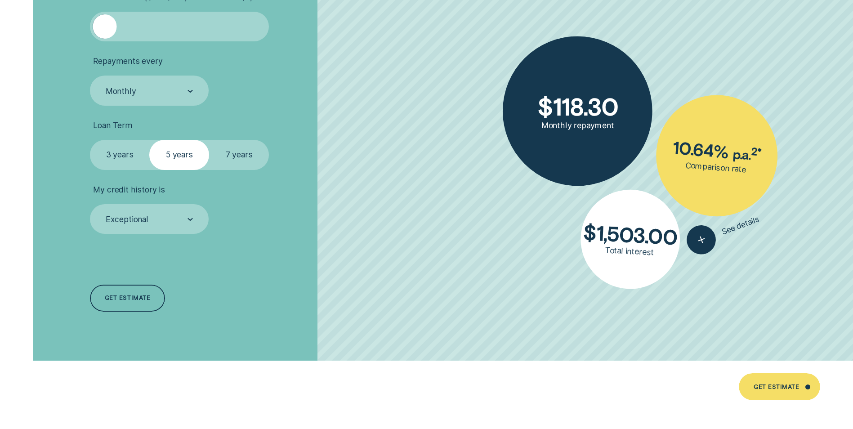
scroll to position [2068, 0]
